Goal: Transaction & Acquisition: Purchase product/service

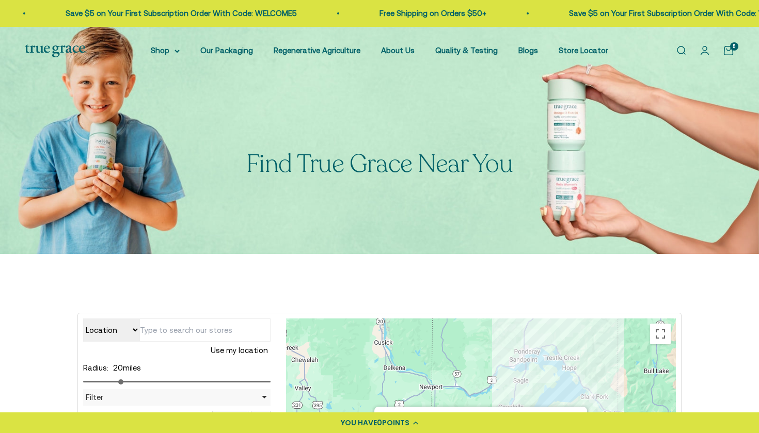
click at [728, 52] on link "Open cart 5" at bounding box center [728, 50] width 11 height 11
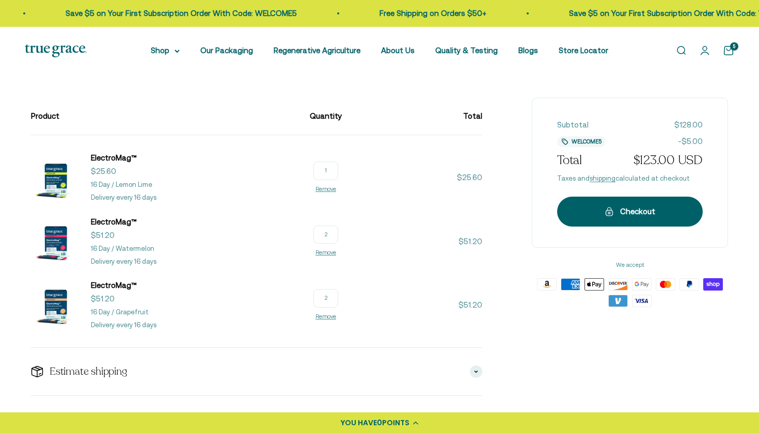
scroll to position [98, 0]
type input "1"
click at [413, 316] on td "$51.20" at bounding box center [416, 313] width 132 height 68
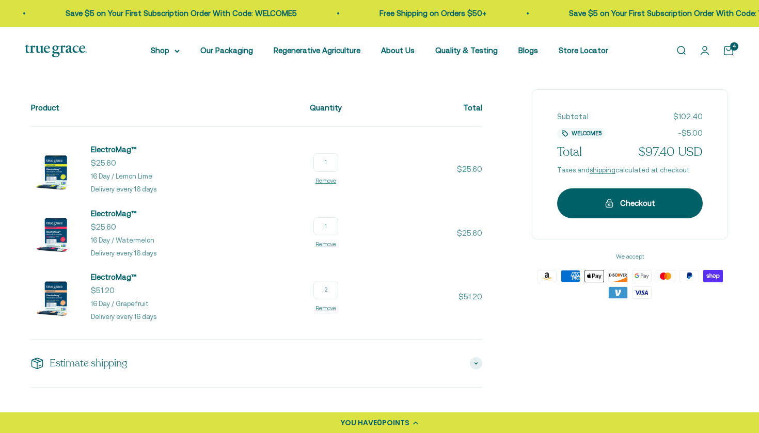
scroll to position [108, 0]
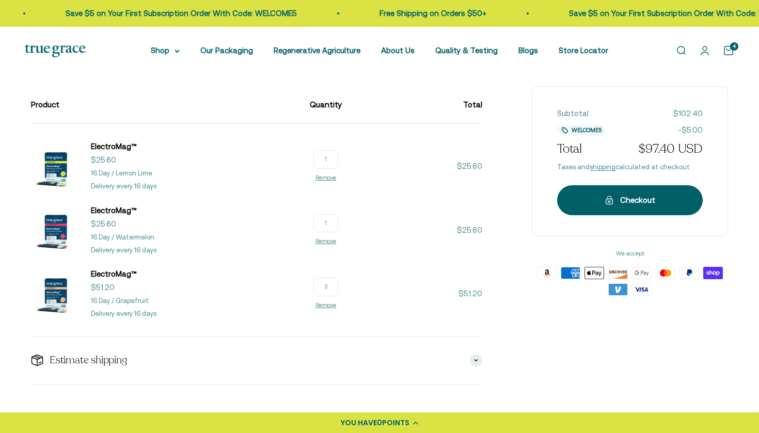
drag, startPoint x: 363, startPoint y: 285, endPoint x: 334, endPoint y: 284, distance: 29.5
click at [334, 284] on line-item-quantity "2 Remove" at bounding box center [326, 294] width 32 height 32
type input "1"
click at [427, 319] on td "$51.20" at bounding box center [416, 302] width 132 height 68
